Goal: Understand process/instructions

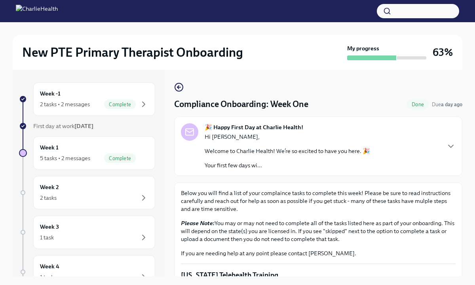
scroll to position [1046, 0]
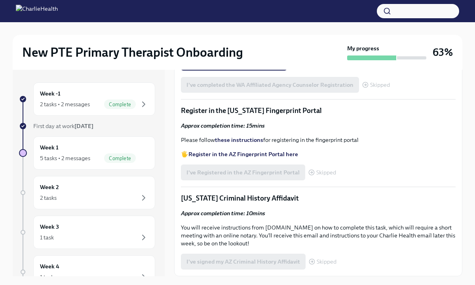
click at [265, 179] on div "I've Registered in the AZ Fingerprint Portal Skipped" at bounding box center [258, 172] width 155 height 16
click at [260, 174] on div "I've Registered in the AZ Fingerprint Portal Skipped" at bounding box center [258, 172] width 155 height 16
click at [322, 176] on span "Skipped" at bounding box center [327, 173] width 20 height 6
click at [393, 150] on div "Approx completion time: 15mins Please follow these instructions for registering…" at bounding box center [318, 140] width 275 height 36
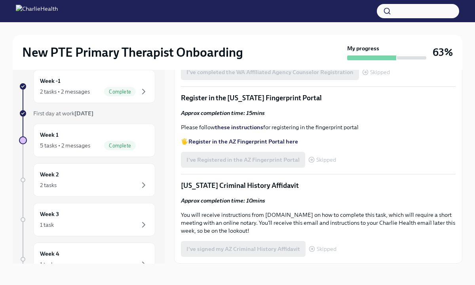
scroll to position [13, 0]
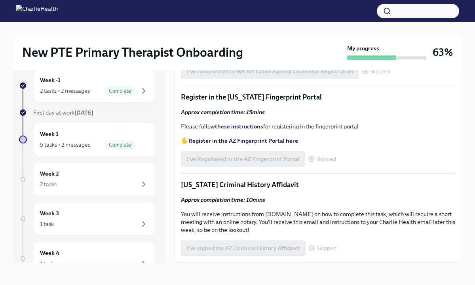
click at [203, 141] on strong "Register in the AZ Fingerprint Portal here" at bounding box center [244, 140] width 110 height 7
click at [121, 139] on div "Week 1 5 tasks • 2 messages Complete" at bounding box center [94, 140] width 109 height 20
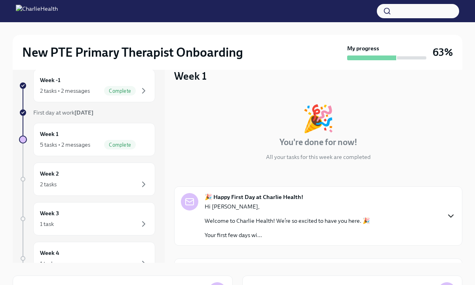
click at [454, 214] on icon "button" at bounding box center [452, 216] width 10 height 10
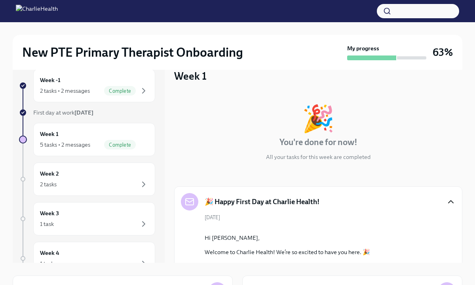
click at [460, 136] on div "🎉 You're done for now! All your tasks for this week are completed" at bounding box center [318, 132] width 288 height 55
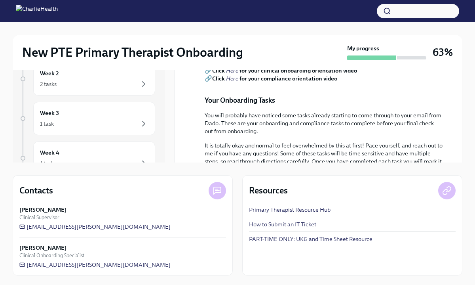
scroll to position [269, 0]
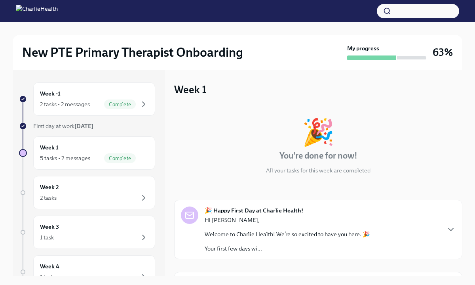
click at [191, 147] on div "🎉 You're done for now! All your tasks for this week are completed" at bounding box center [318, 146] width 288 height 55
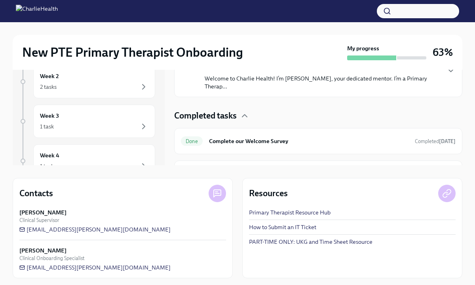
scroll to position [101, 0]
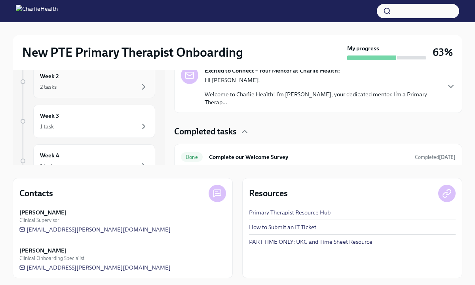
click at [134, 87] on div "2 tasks" at bounding box center [94, 87] width 109 height 10
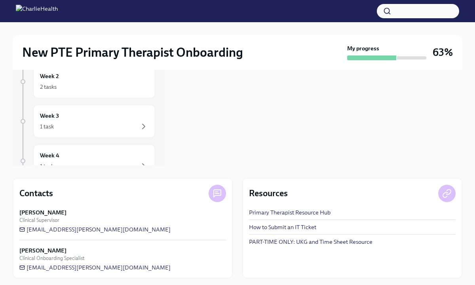
click at [292, 106] on div "Week 2 Upcoming Clinical Onboarding: Week 2 Due [DATE] Upcoming Compliance Onbo…" at bounding box center [318, 62] width 288 height 206
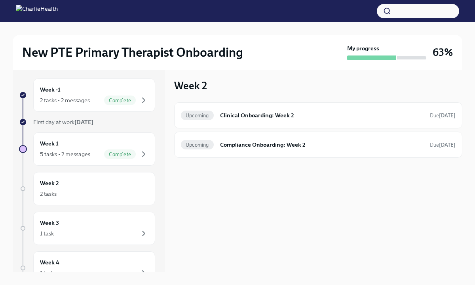
scroll to position [3, 0]
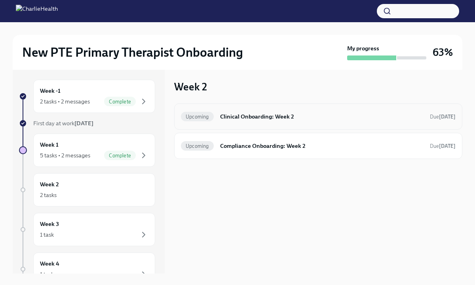
click at [282, 115] on h6 "Clinical Onboarding: Week 2" at bounding box center [322, 116] width 204 height 9
